Goal: Task Accomplishment & Management: Complete application form

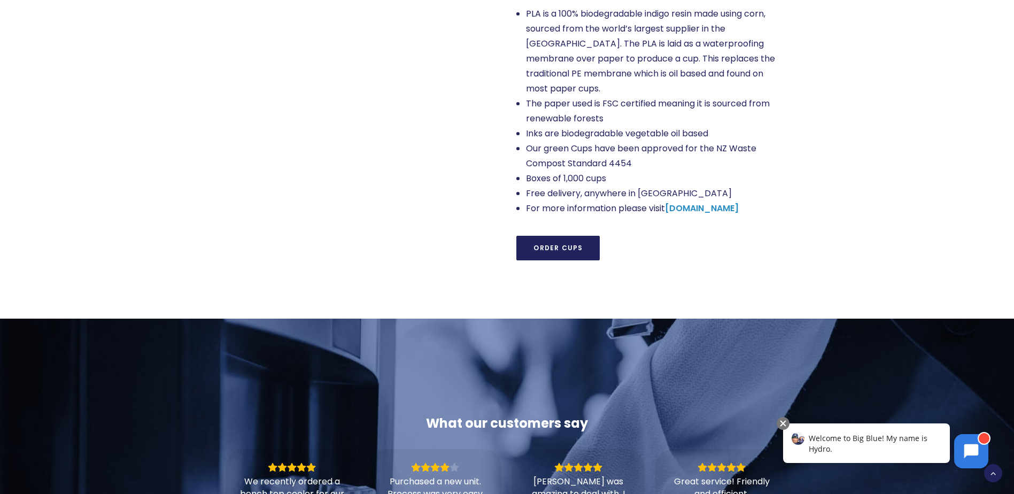
scroll to position [856, 0]
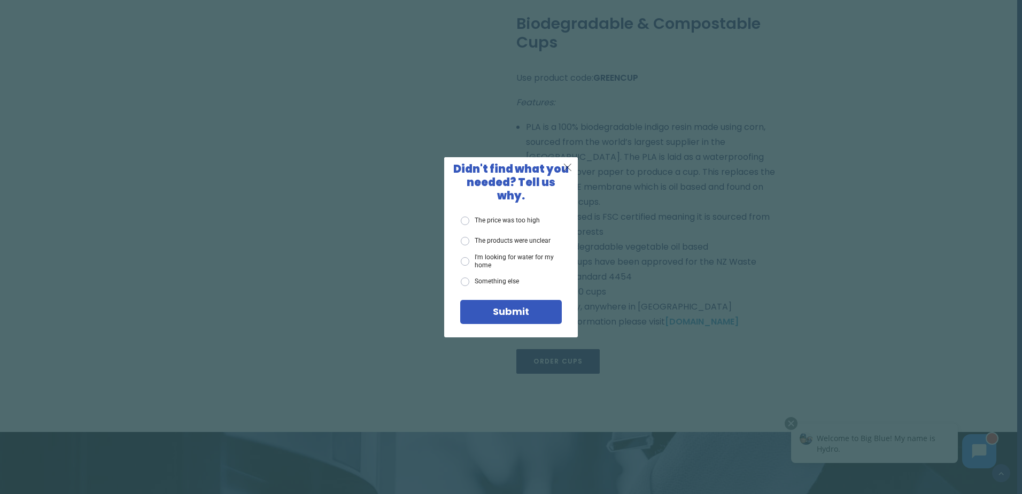
click at [569, 174] on span "X" at bounding box center [568, 166] width 10 height 13
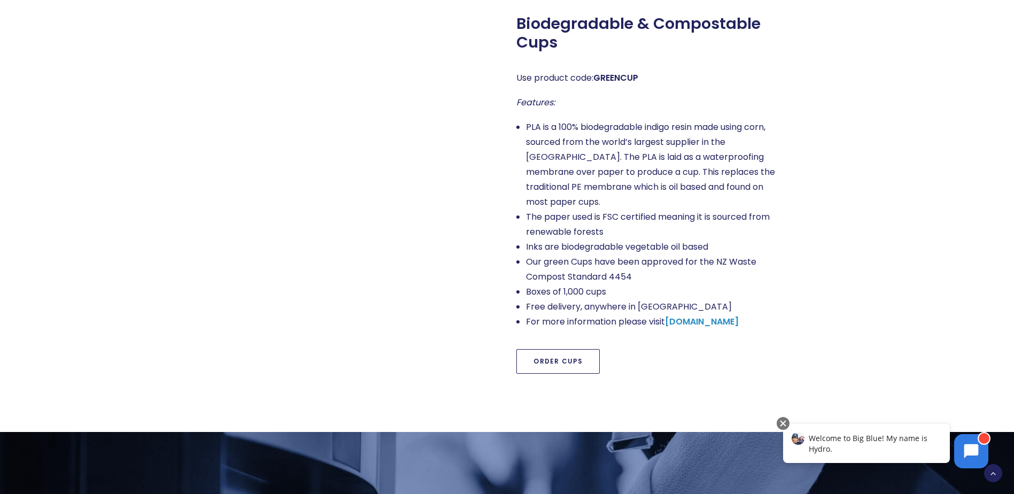
click at [536, 349] on link "Order Cups" at bounding box center [558, 361] width 83 height 25
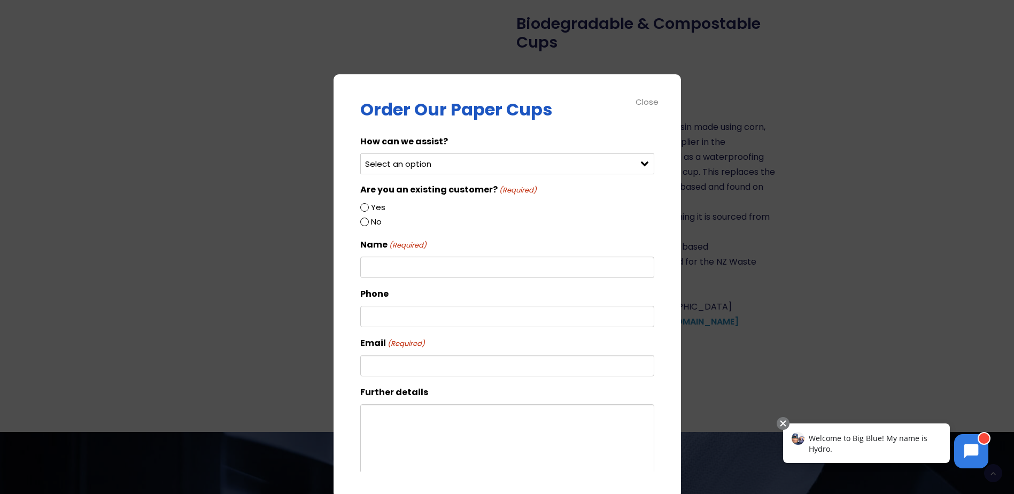
click at [636, 161] on div "Select an option Order green cups Order blue cups I need something else" at bounding box center [507, 163] width 294 height 21
click at [534, 167] on select "Select an option Order green cups Order blue cups I need something else" at bounding box center [507, 163] width 294 height 21
select select "Order blue cups"
click at [360, 153] on select "Select an option Order green cups Order blue cups I need something else" at bounding box center [507, 163] width 294 height 21
click at [366, 207] on input "Yes" at bounding box center [364, 207] width 9 height 9
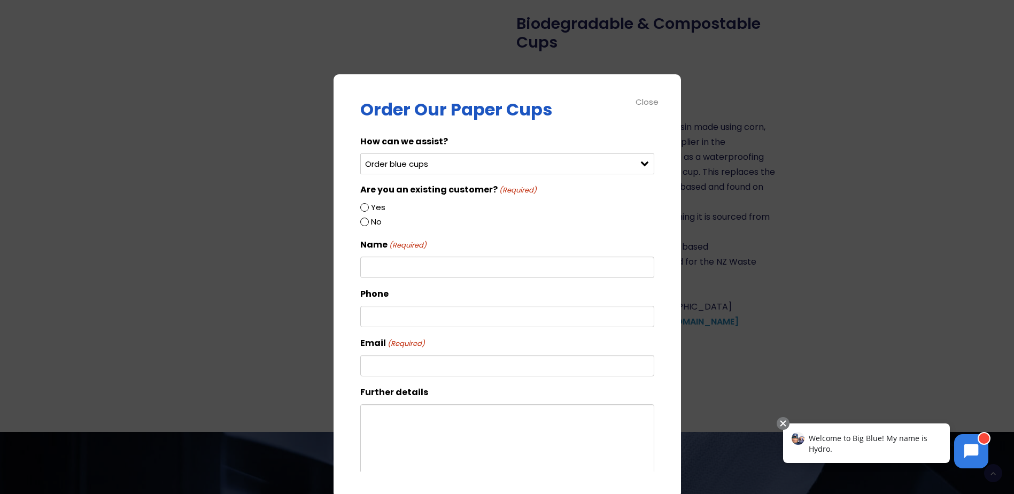
radio input "true"
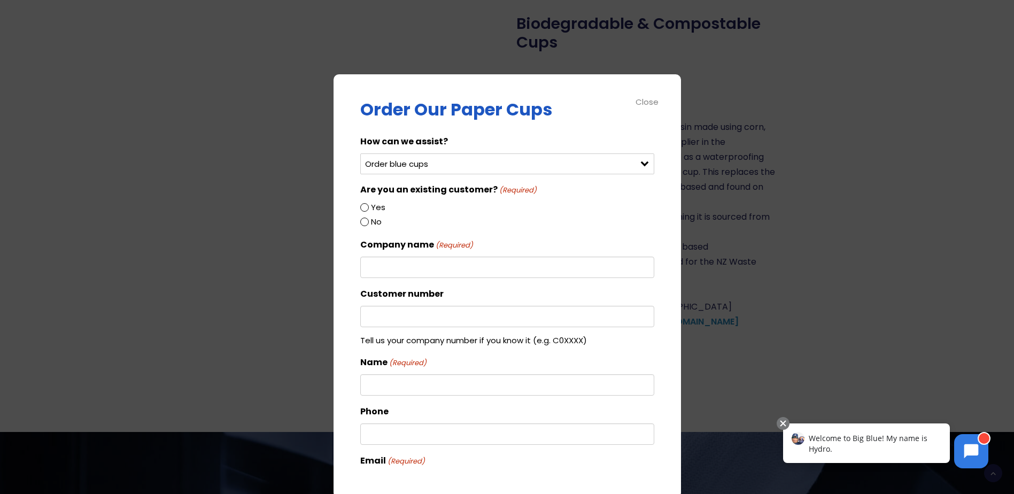
click at [391, 274] on input "Company name (Required)" at bounding box center [507, 267] width 294 height 21
type input "Pacific [MEDICAL_DATA] Canterbury"
type input "[PERSON_NAME]"
type input "0210712887"
type input "[DOMAIN_NAME][EMAIL_ADDRESS][DOMAIN_NAME]"
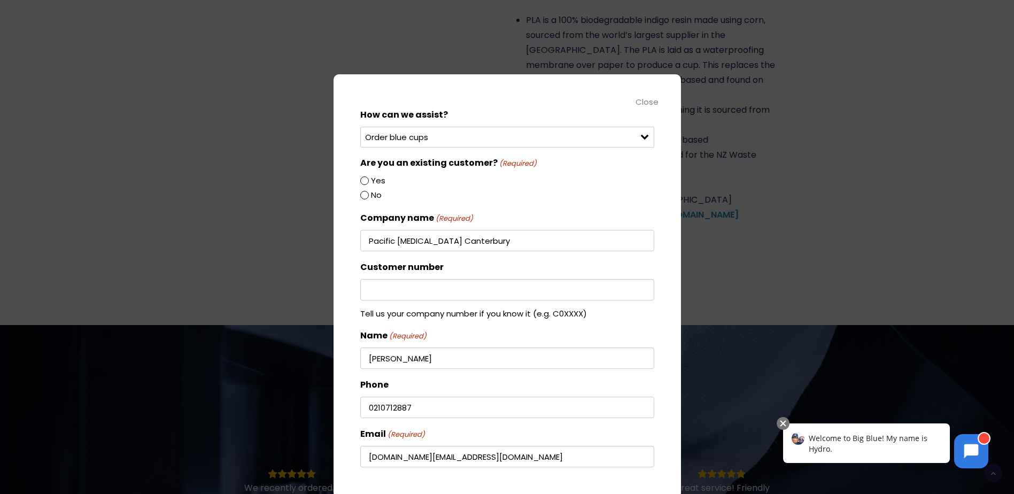
scroll to position [0, 0]
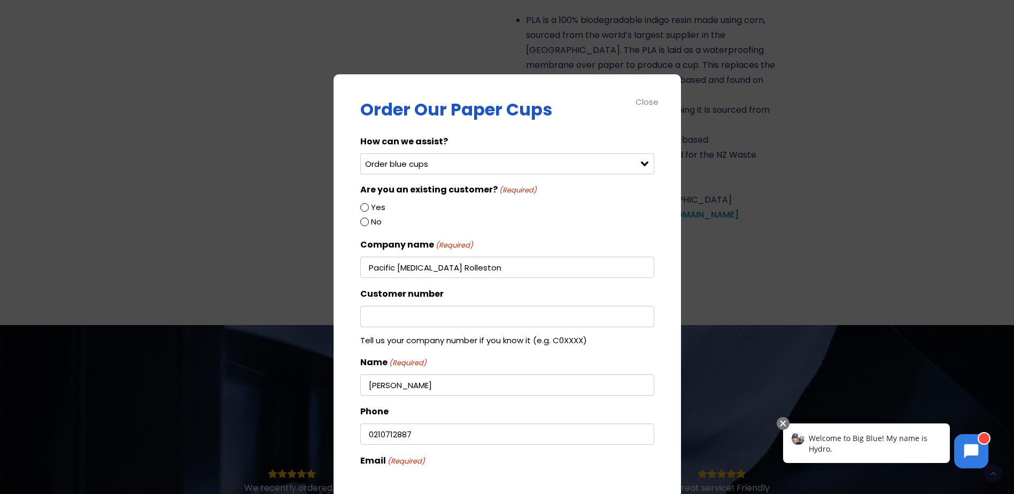
type input "Pacific [MEDICAL_DATA] Rolleston"
click at [641, 99] on div "Close" at bounding box center [648, 102] width 24 height 12
